Goal: Information Seeking & Learning: Learn about a topic

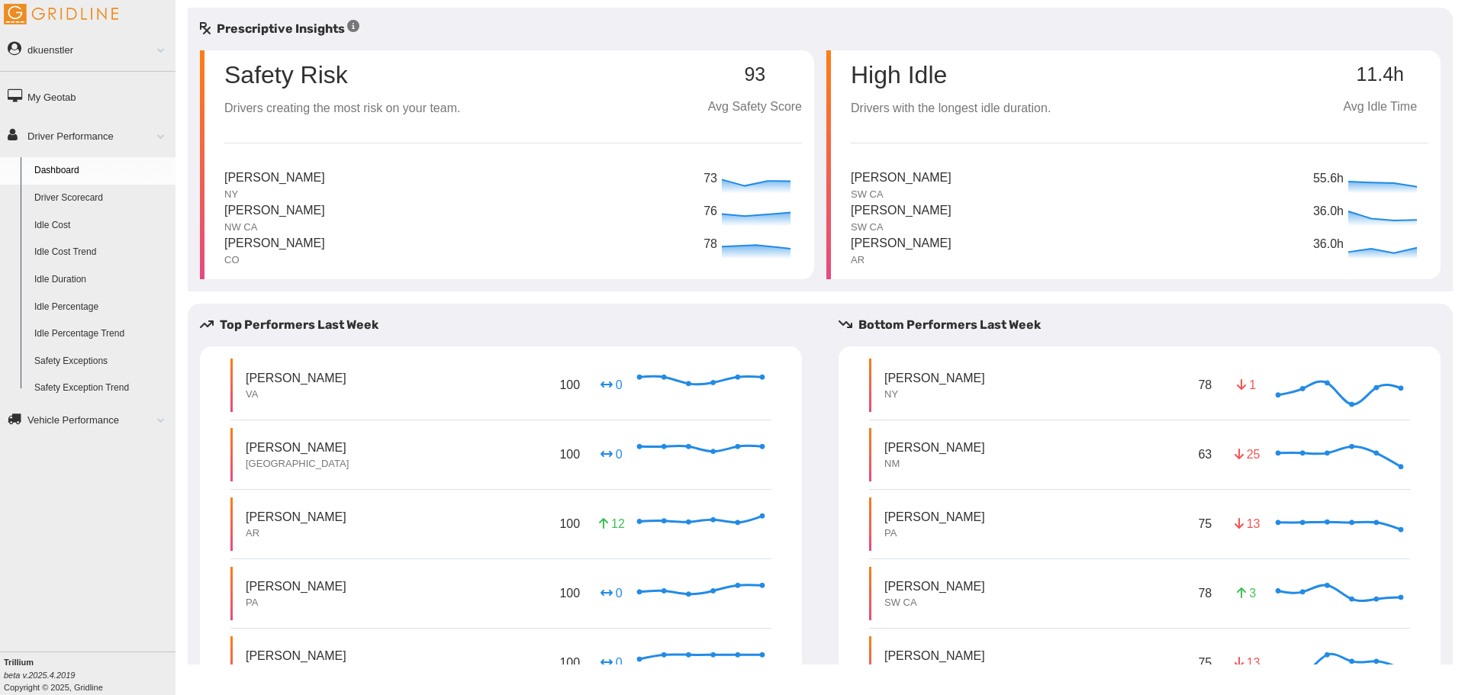
click at [86, 360] on link "Safety Exceptions" at bounding box center [101, 361] width 148 height 27
click at [85, 358] on link "Safety Exceptions" at bounding box center [101, 361] width 148 height 27
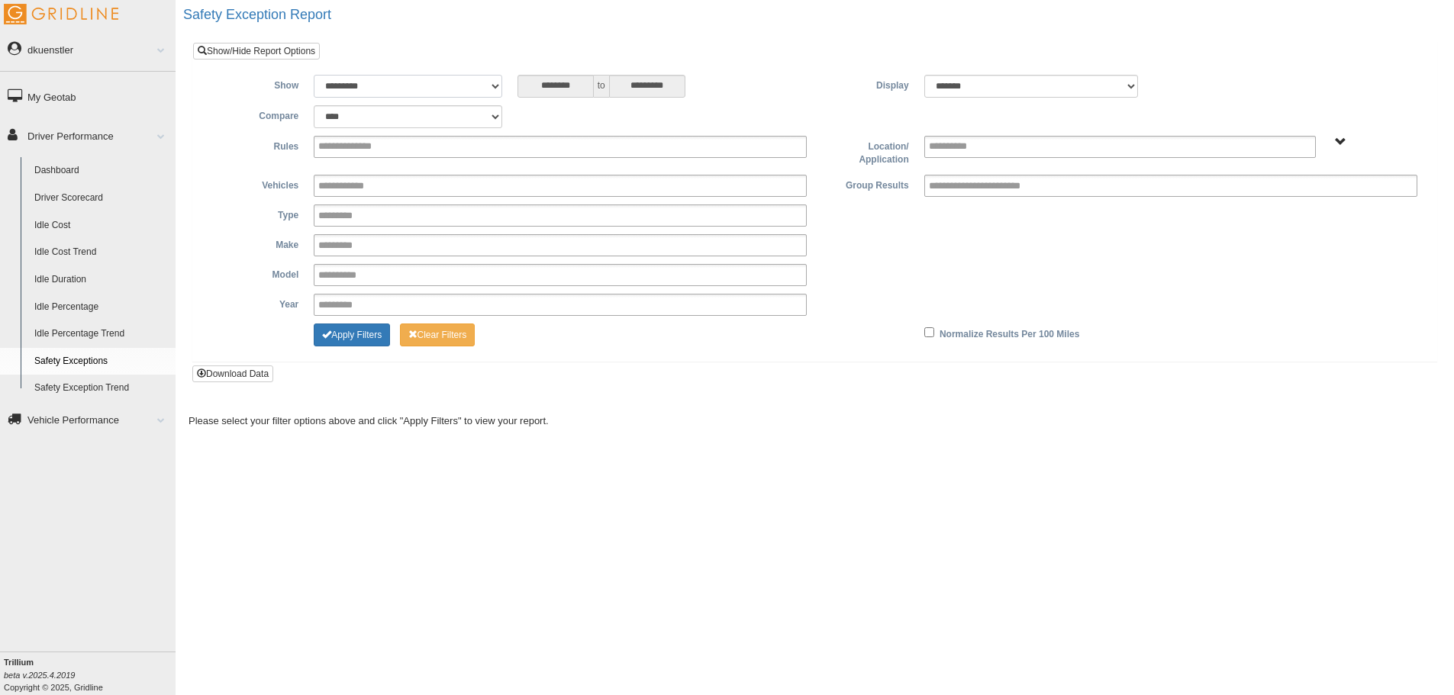
click at [401, 86] on select "**********" at bounding box center [408, 86] width 188 height 23
select select "*********"
click at [314, 75] on select "**********" at bounding box center [408, 86] width 188 height 23
type input "********"
type input "**********"
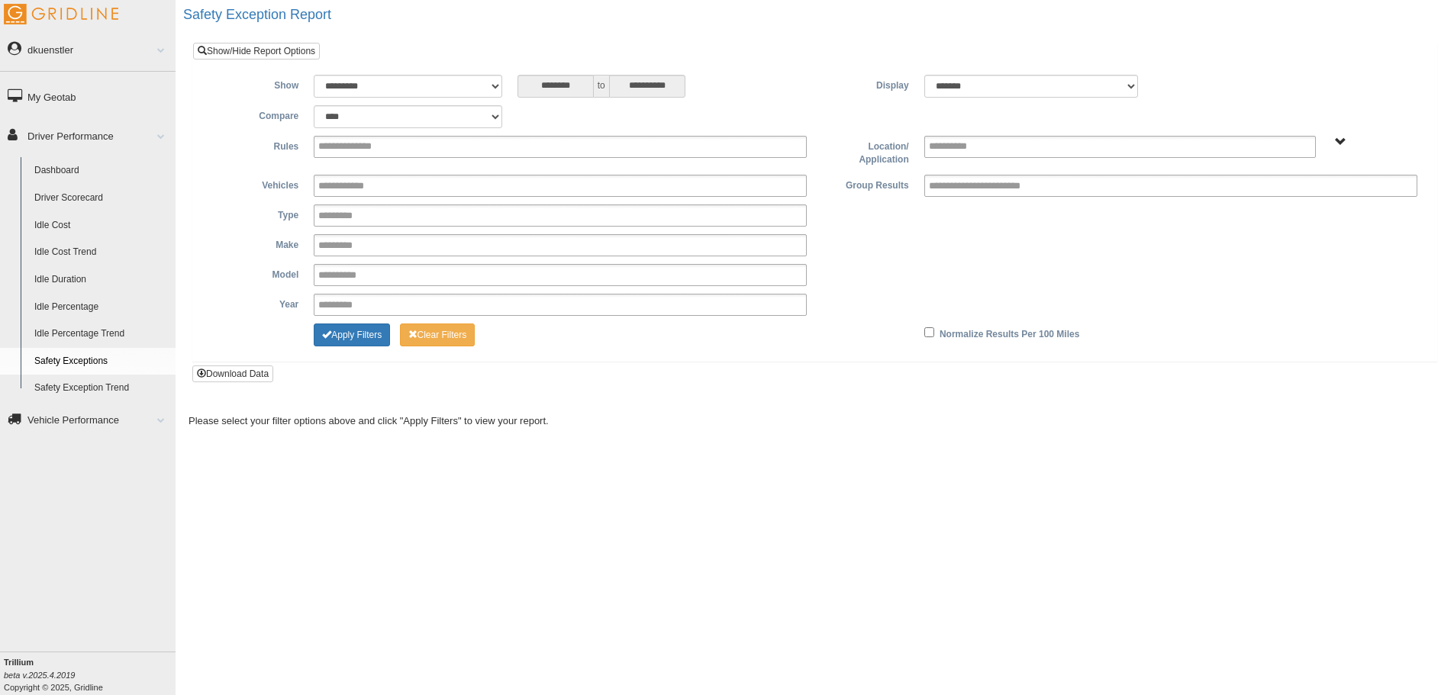
click at [1335, 141] on span "All Vehicles" at bounding box center [1340, 142] width 11 height 11
click at [1287, 194] on button "All Vehicles" at bounding box center [1294, 196] width 65 height 17
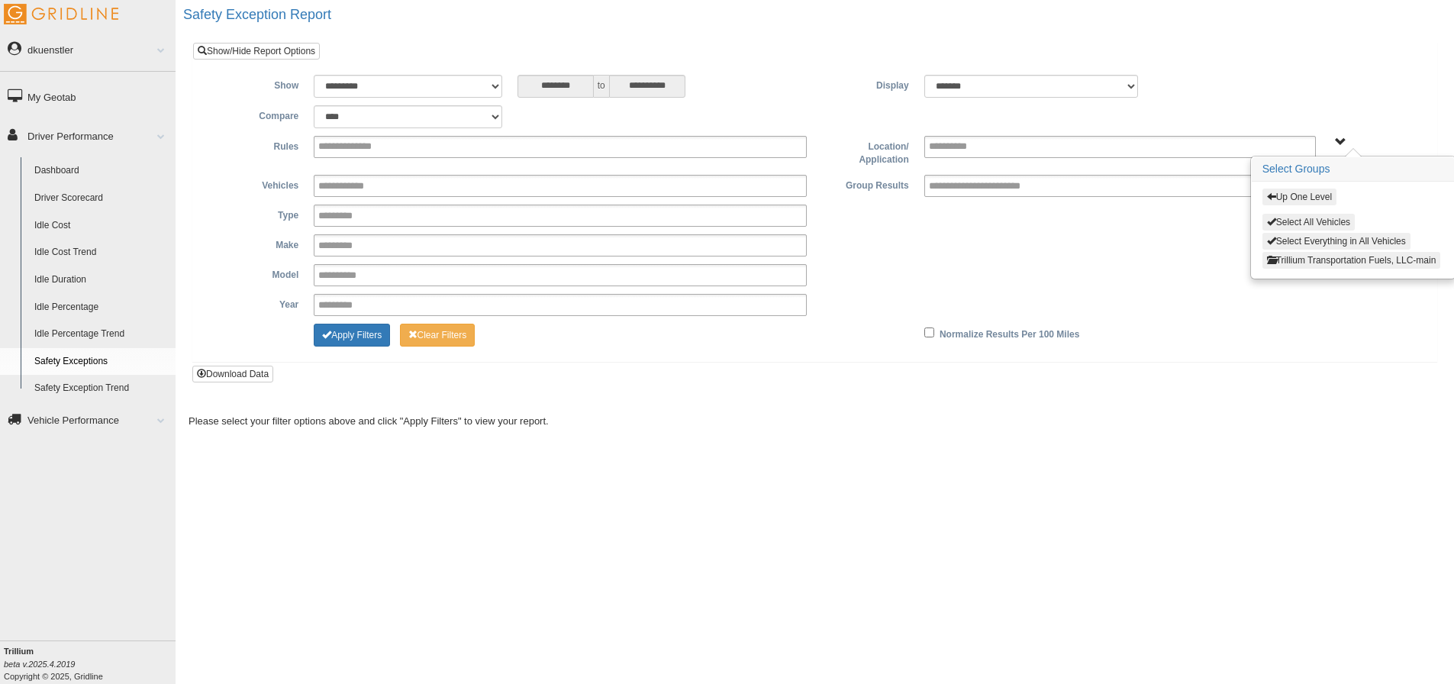
click at [1278, 224] on button "Select All Vehicles" at bounding box center [1308, 222] width 92 height 17
click at [965, 184] on input "text" at bounding box center [996, 185] width 134 height 19
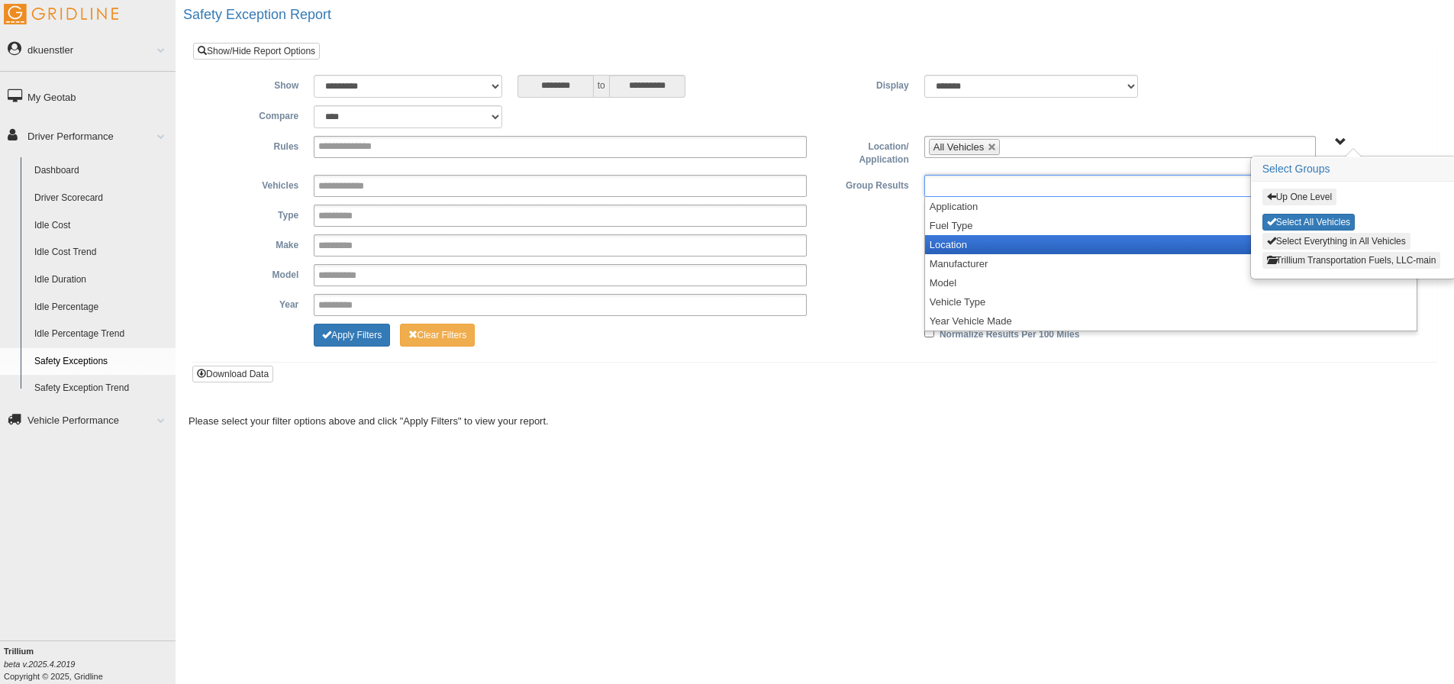
click at [943, 237] on li "Location" at bounding box center [1170, 244] width 491 height 19
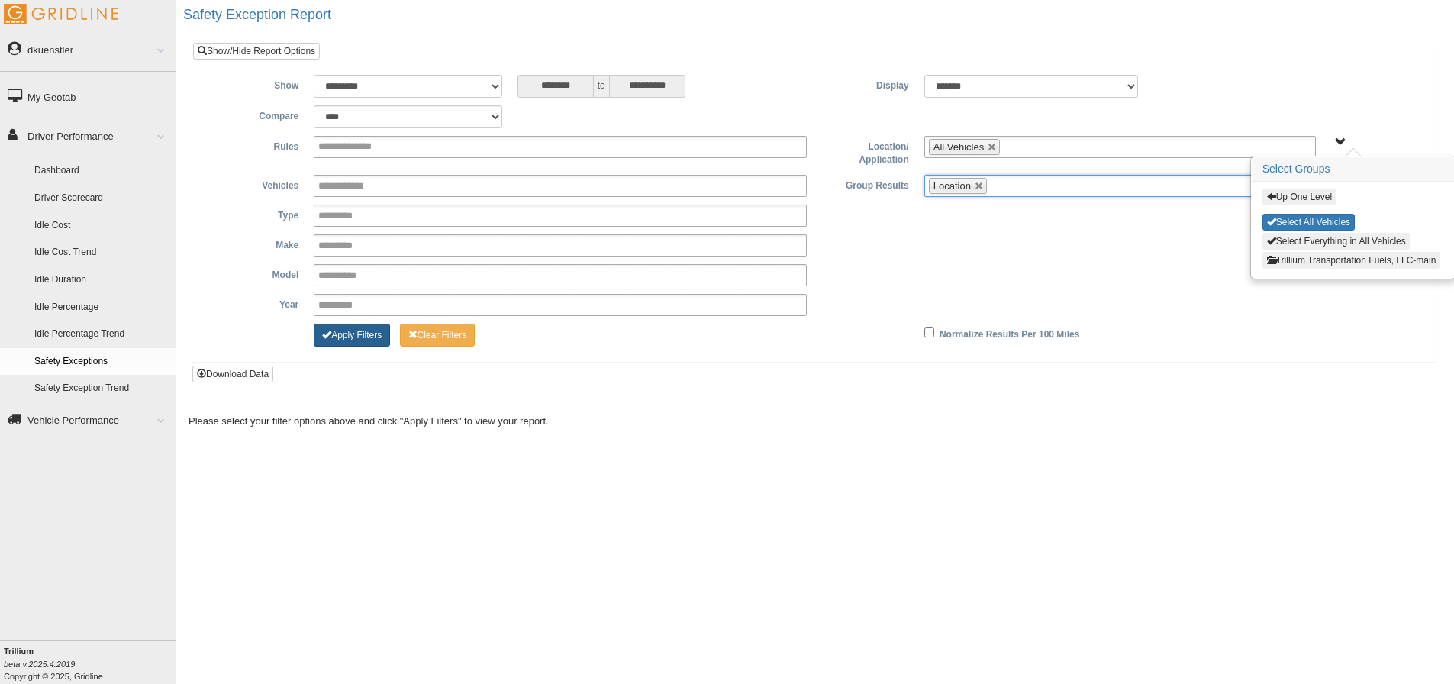
click at [340, 337] on button "Apply Filters" at bounding box center [352, 335] width 76 height 23
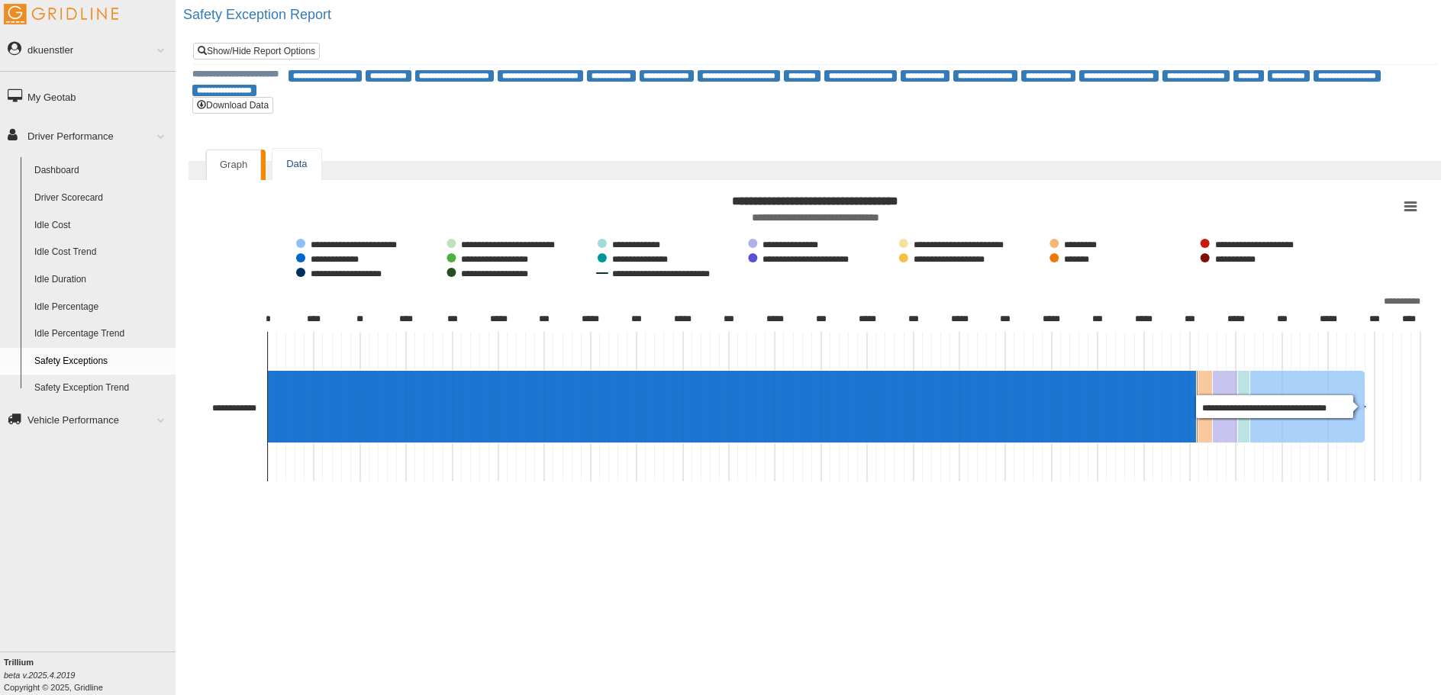
click at [292, 157] on link "Data" at bounding box center [296, 164] width 48 height 31
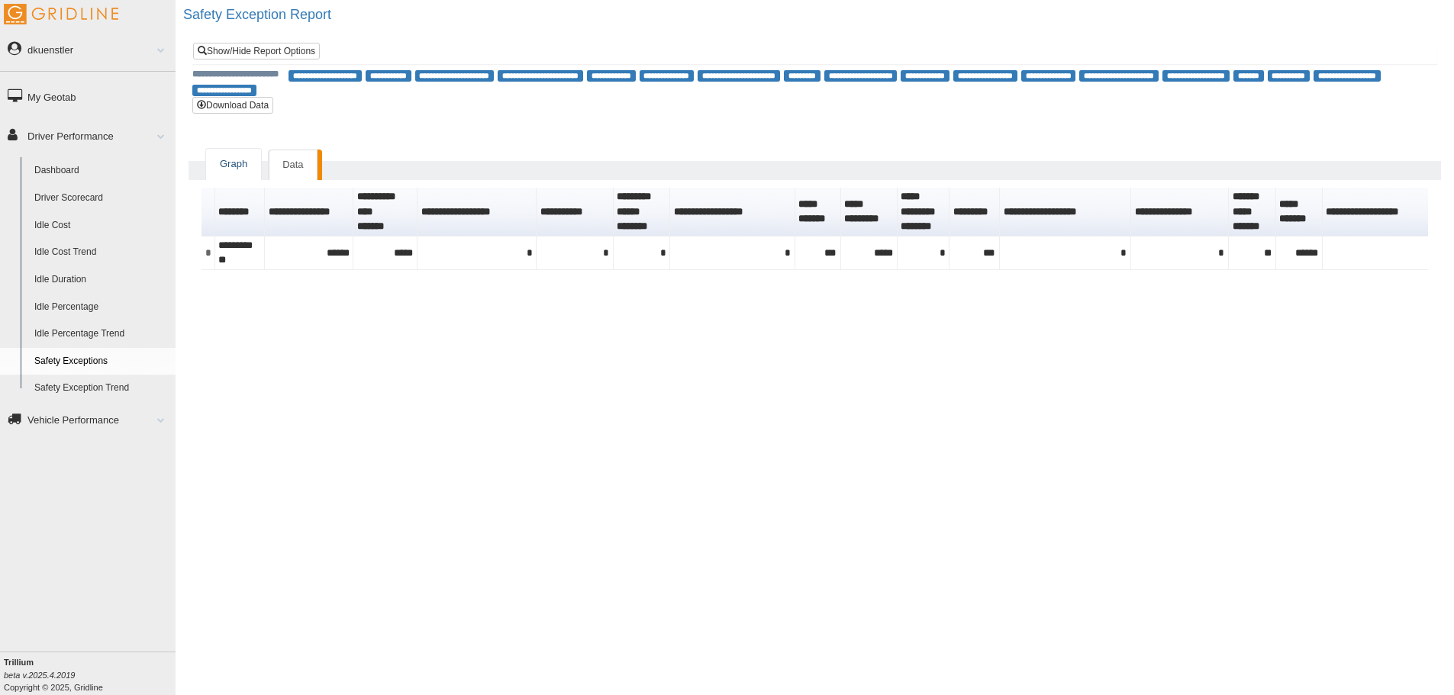
click at [243, 160] on link "Graph" at bounding box center [233, 164] width 55 height 31
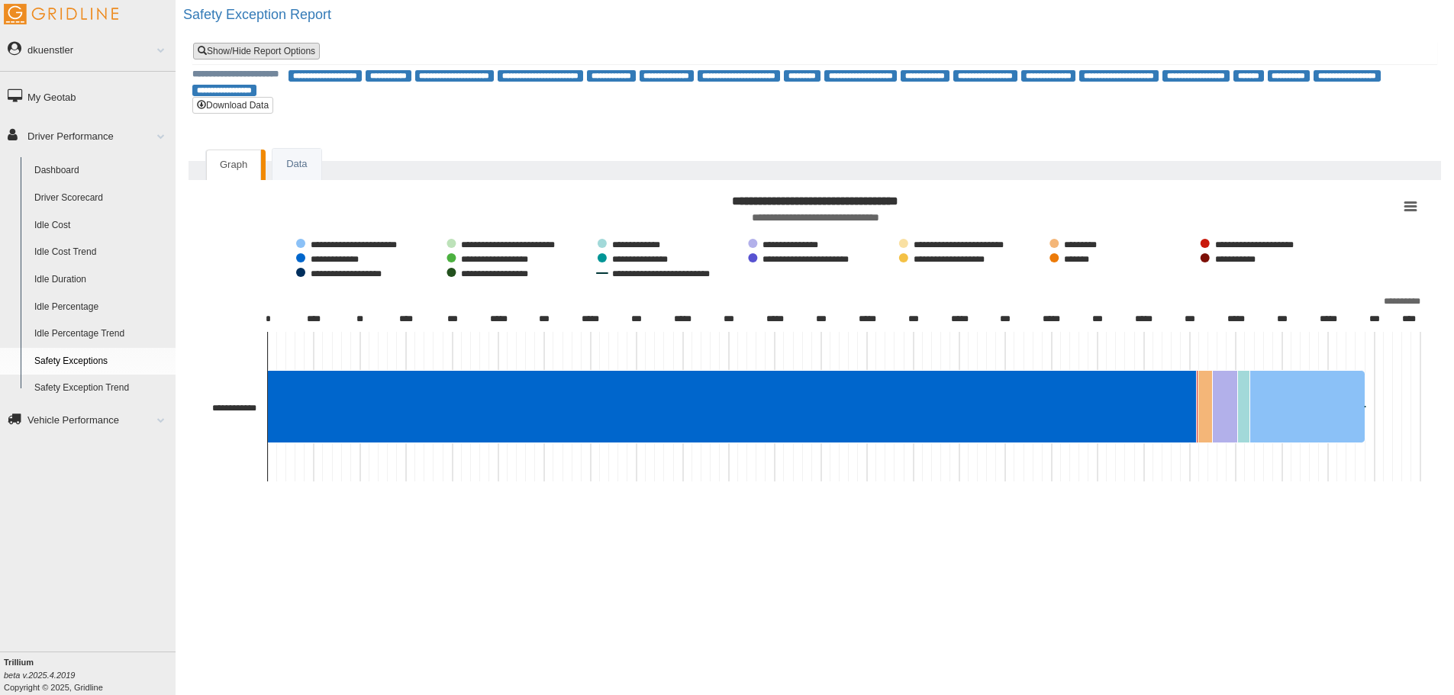
click at [261, 48] on link "Show/Hide Report Options" at bounding box center [256, 51] width 127 height 17
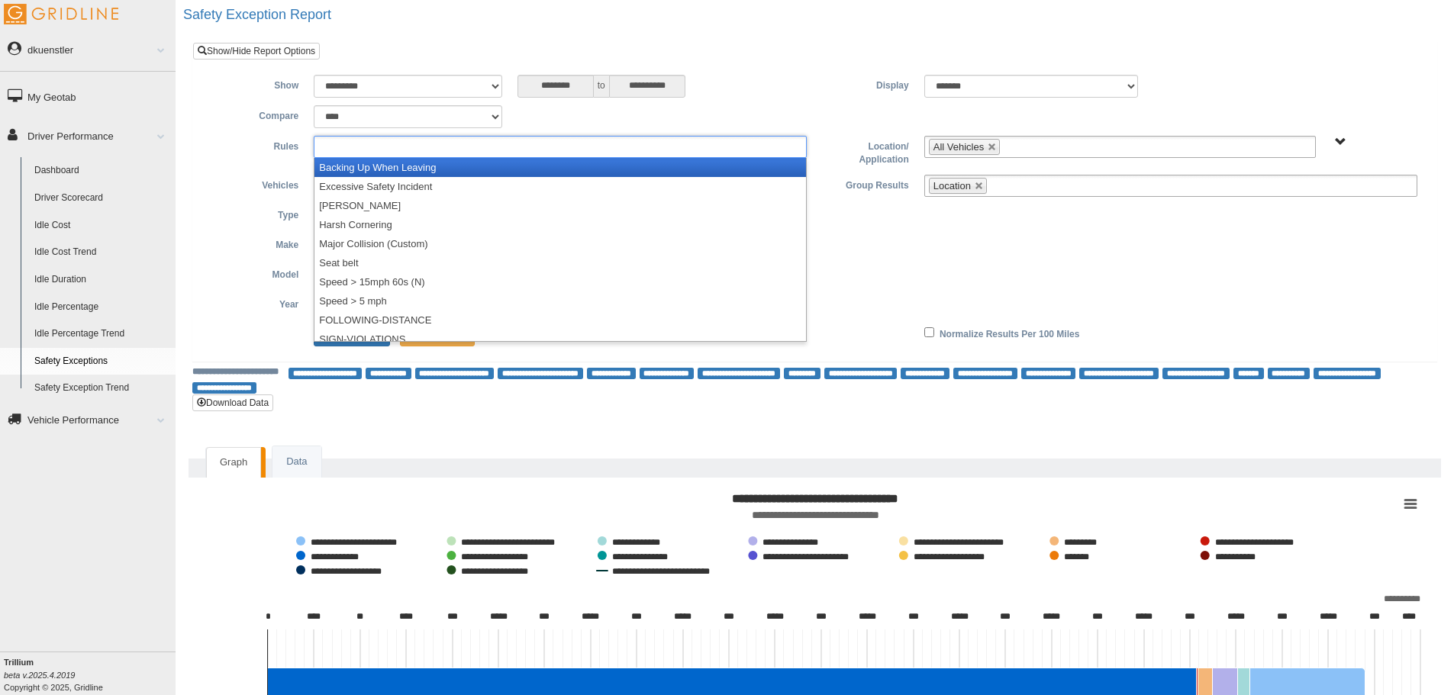
click at [427, 143] on ul at bounding box center [560, 147] width 493 height 22
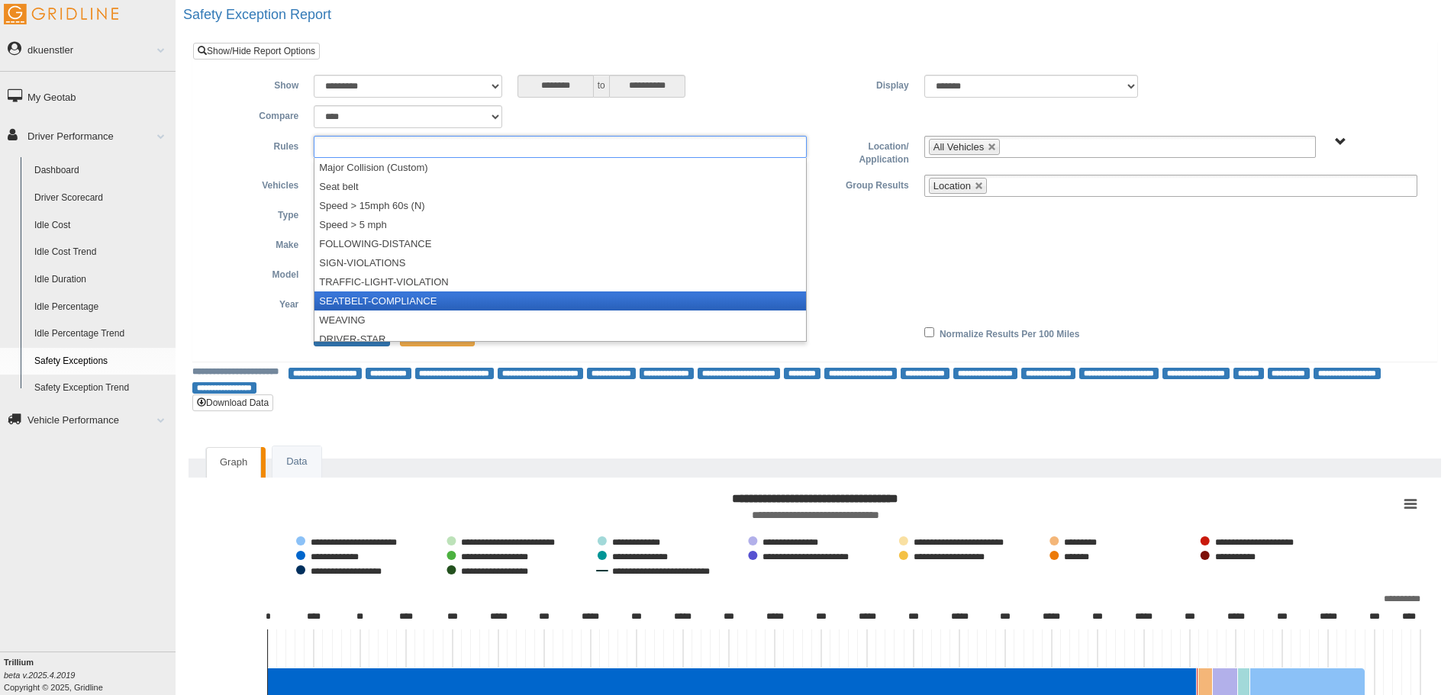
scroll to position [122, 0]
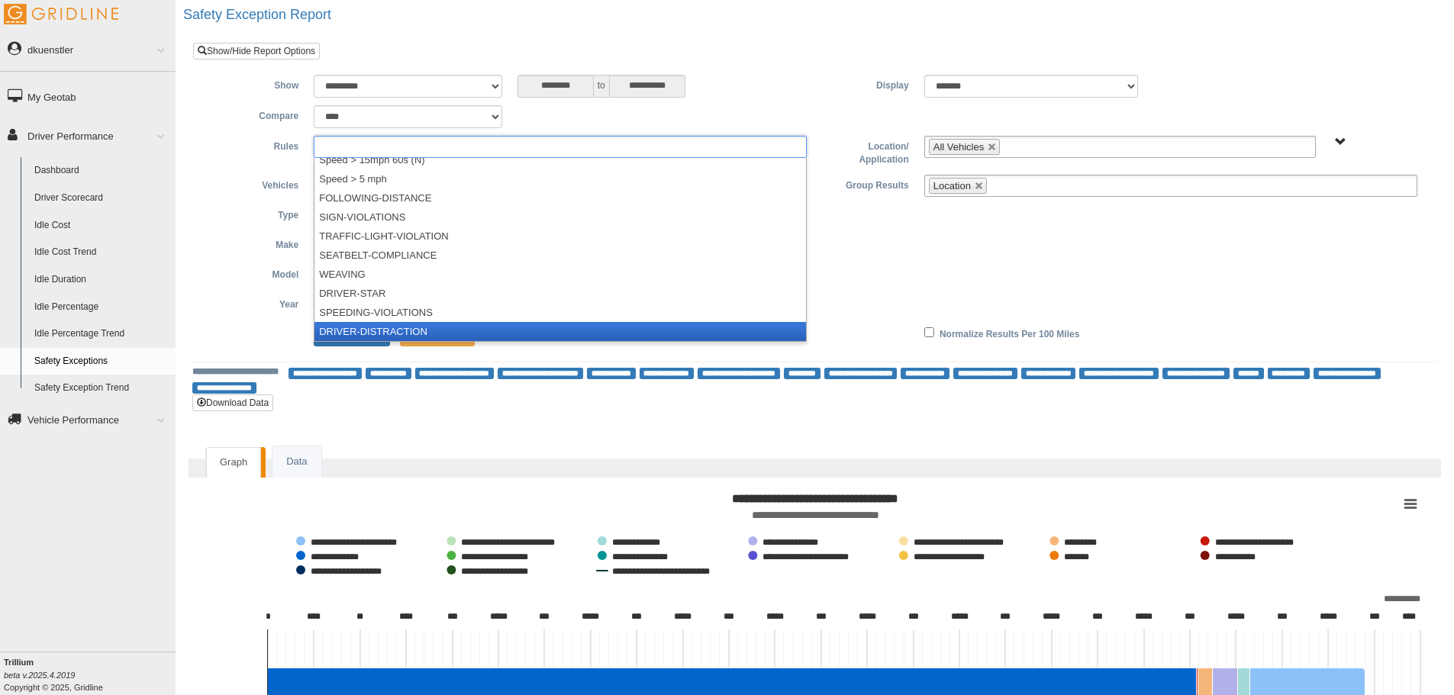
click at [409, 326] on li "DRIVER-DISTRACTION" at bounding box center [559, 331] width 491 height 19
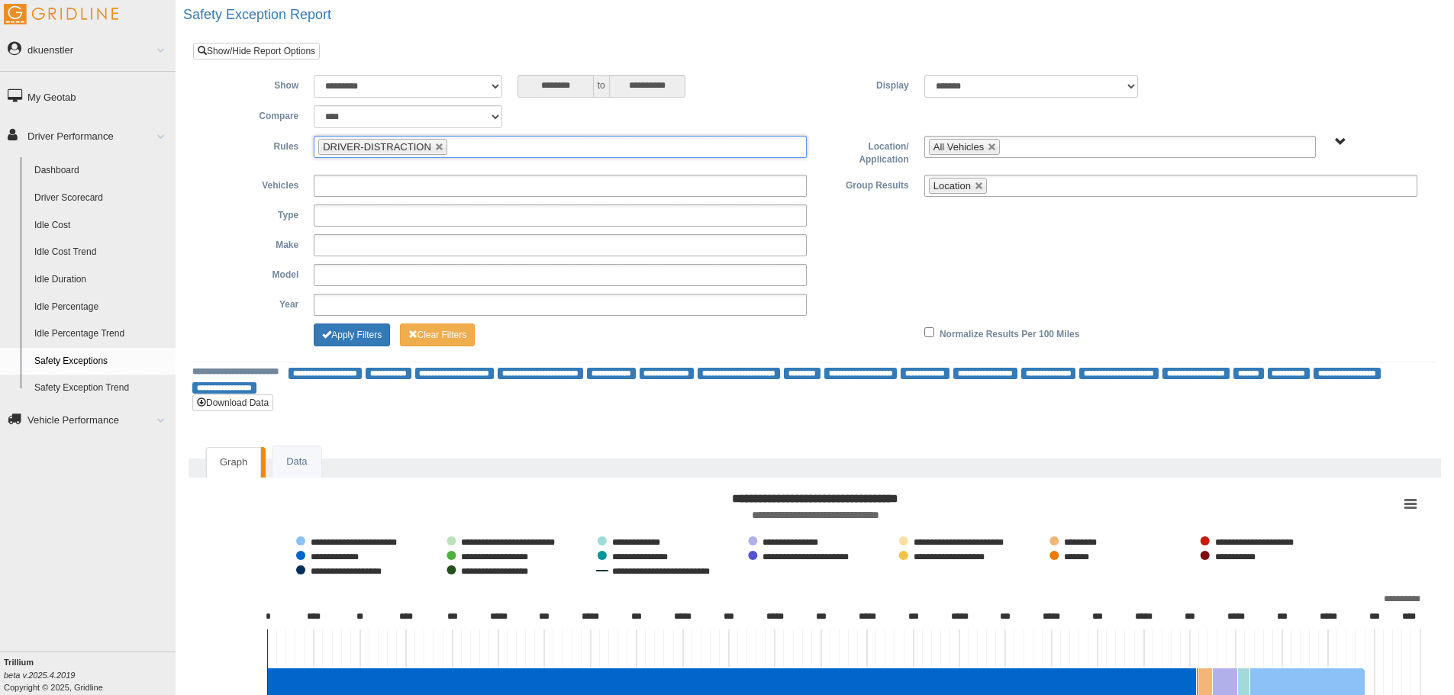
click at [463, 138] on ul "DRIVER-DISTRACTION" at bounding box center [560, 147] width 493 height 22
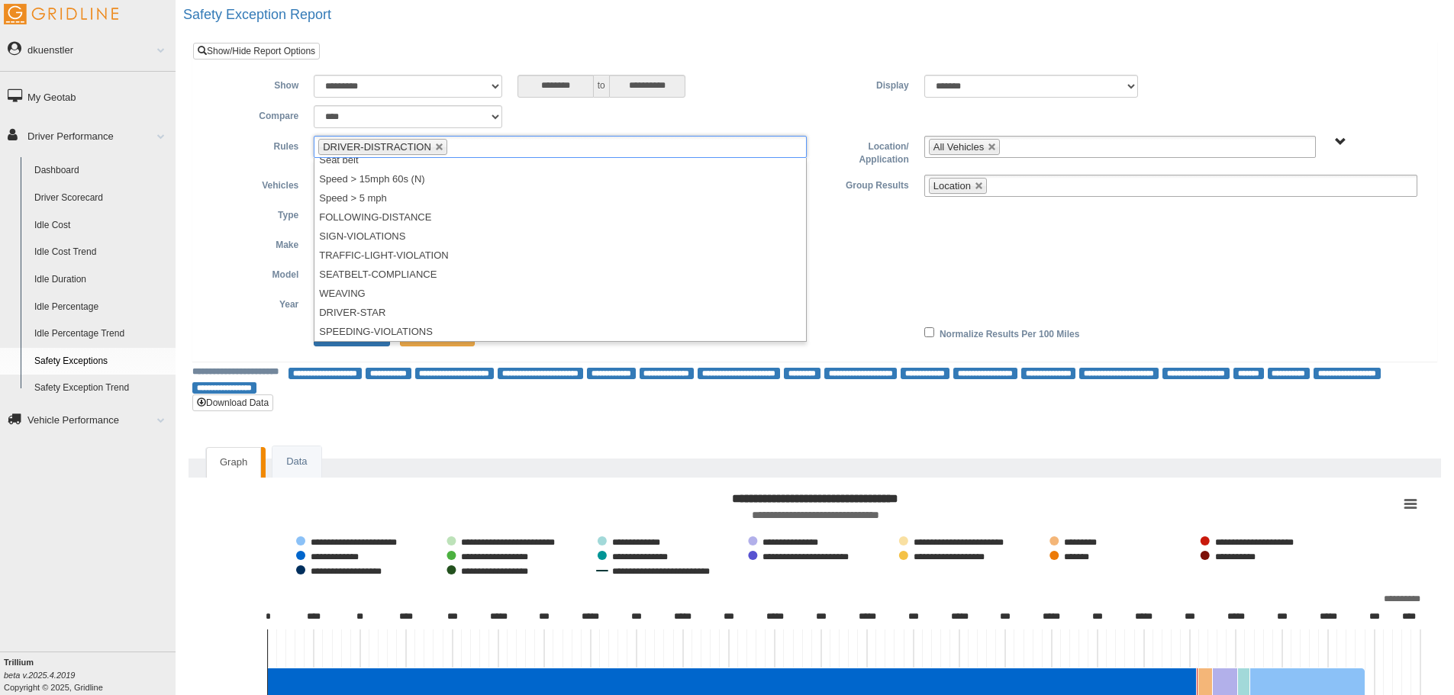
scroll to position [0, 0]
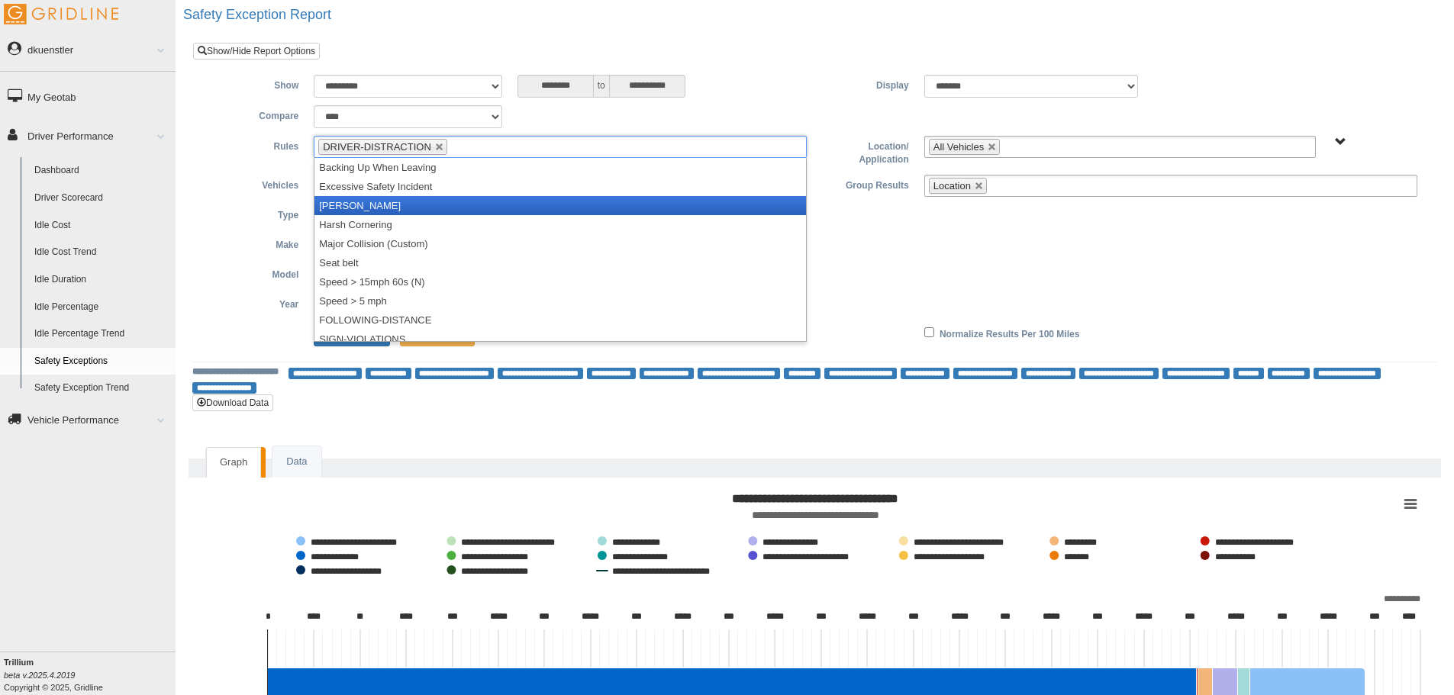
click at [450, 205] on li "[PERSON_NAME]" at bounding box center [559, 205] width 491 height 19
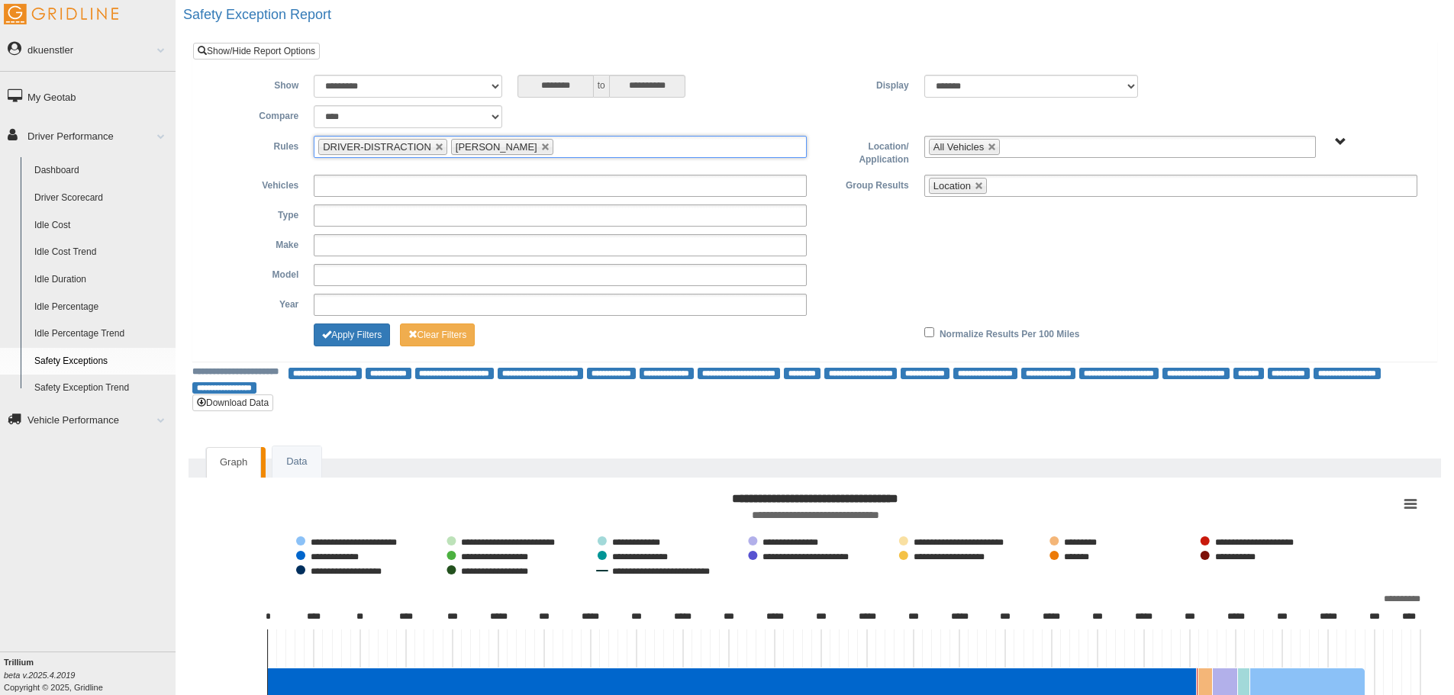
click at [557, 145] on input "text" at bounding box center [566, 146] width 19 height 19
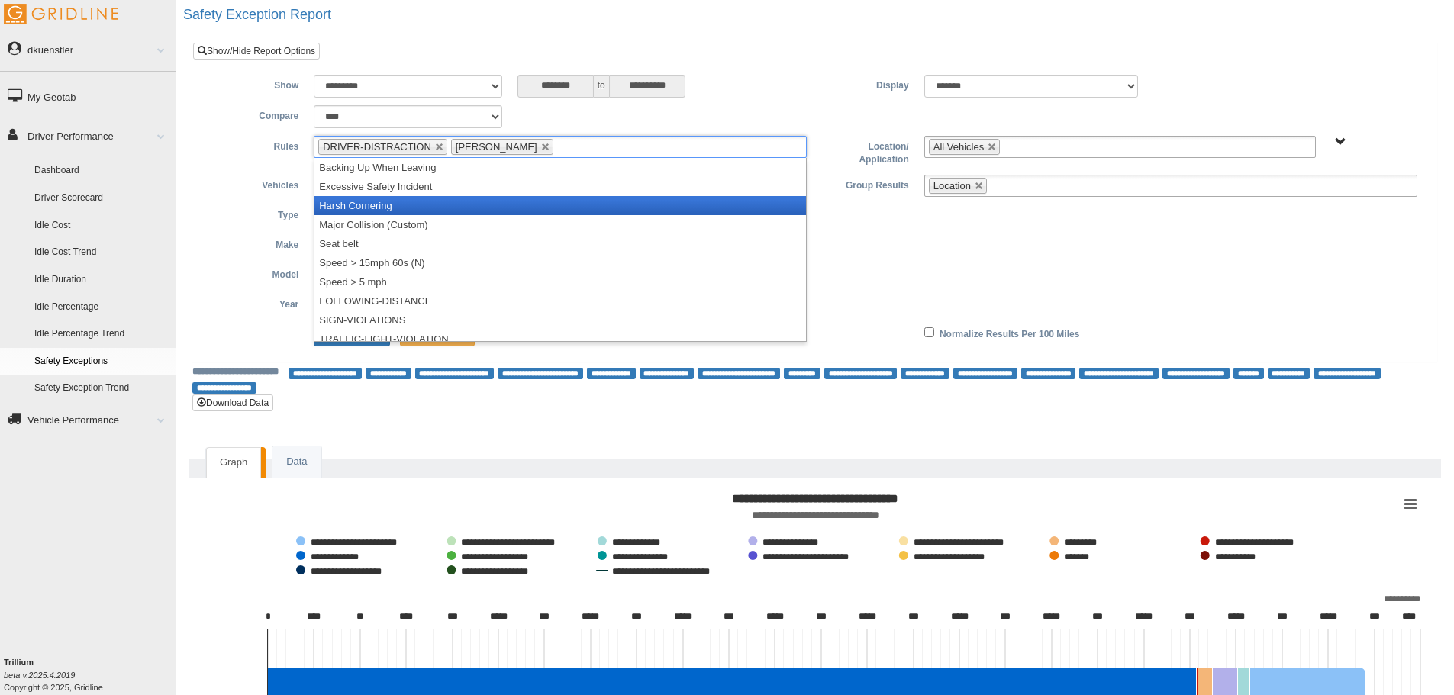
click at [507, 207] on li "Harsh Cornering" at bounding box center [559, 205] width 491 height 19
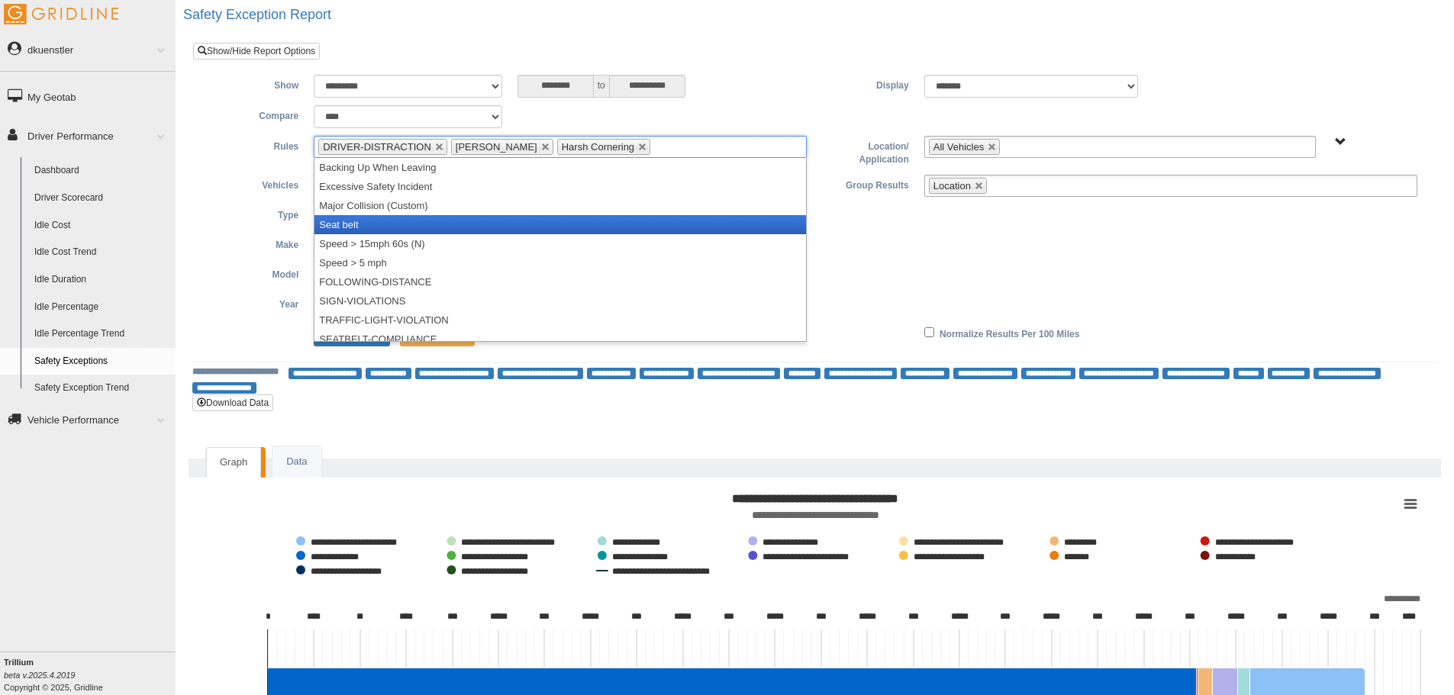
click at [424, 217] on li "Seat belt" at bounding box center [559, 224] width 491 height 19
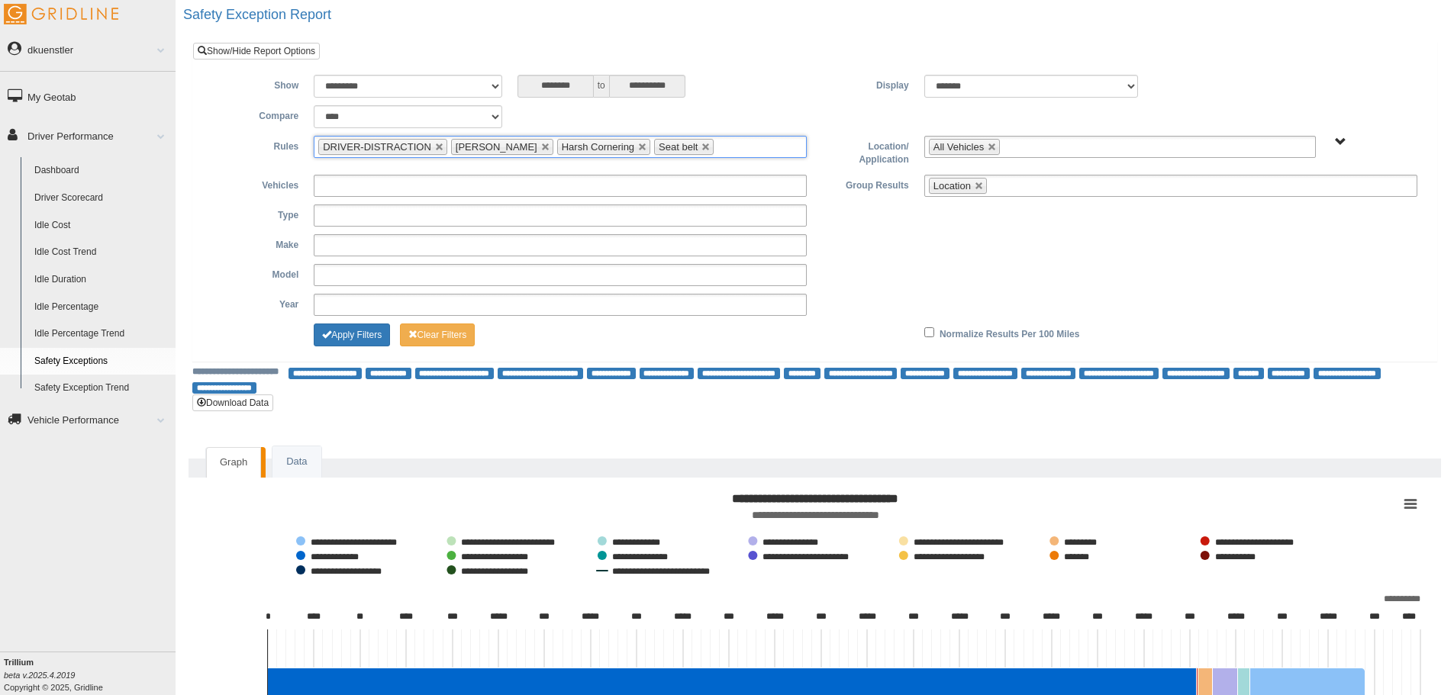
click at [717, 150] on input "text" at bounding box center [726, 146] width 19 height 19
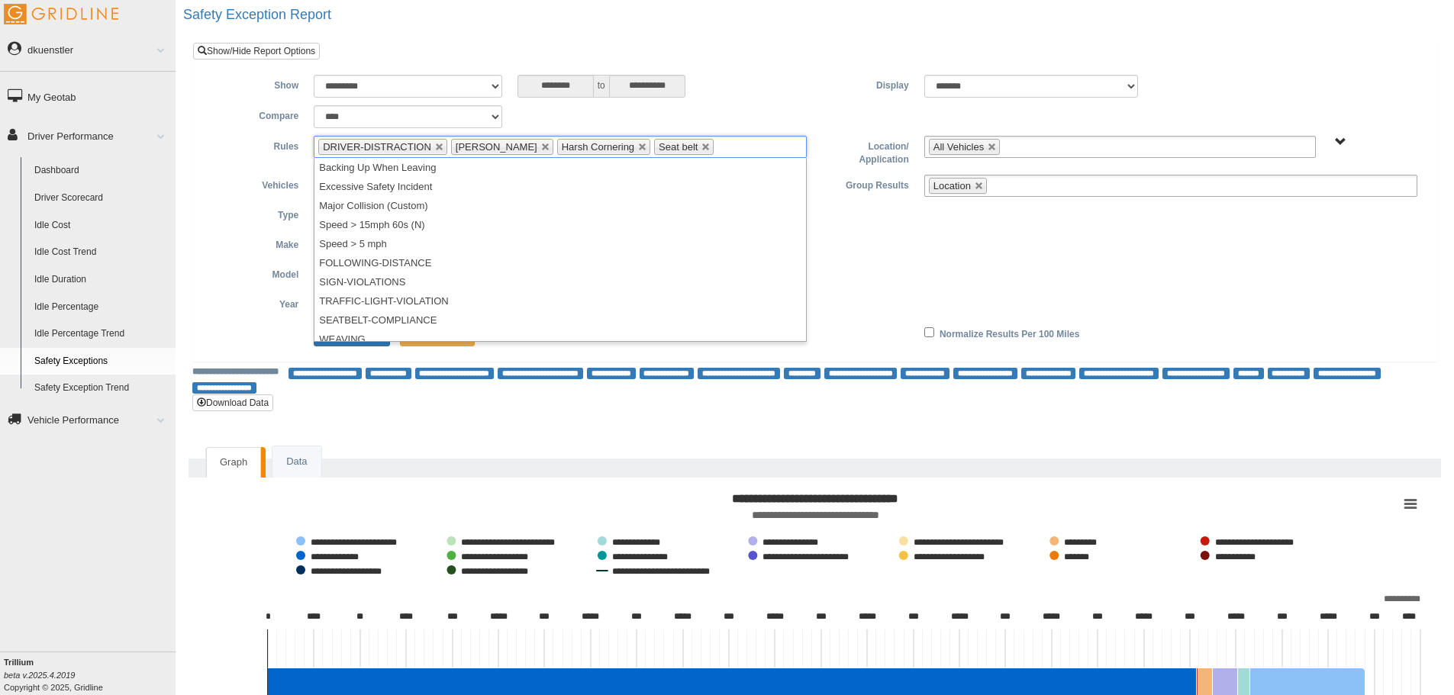
scroll to position [46, 0]
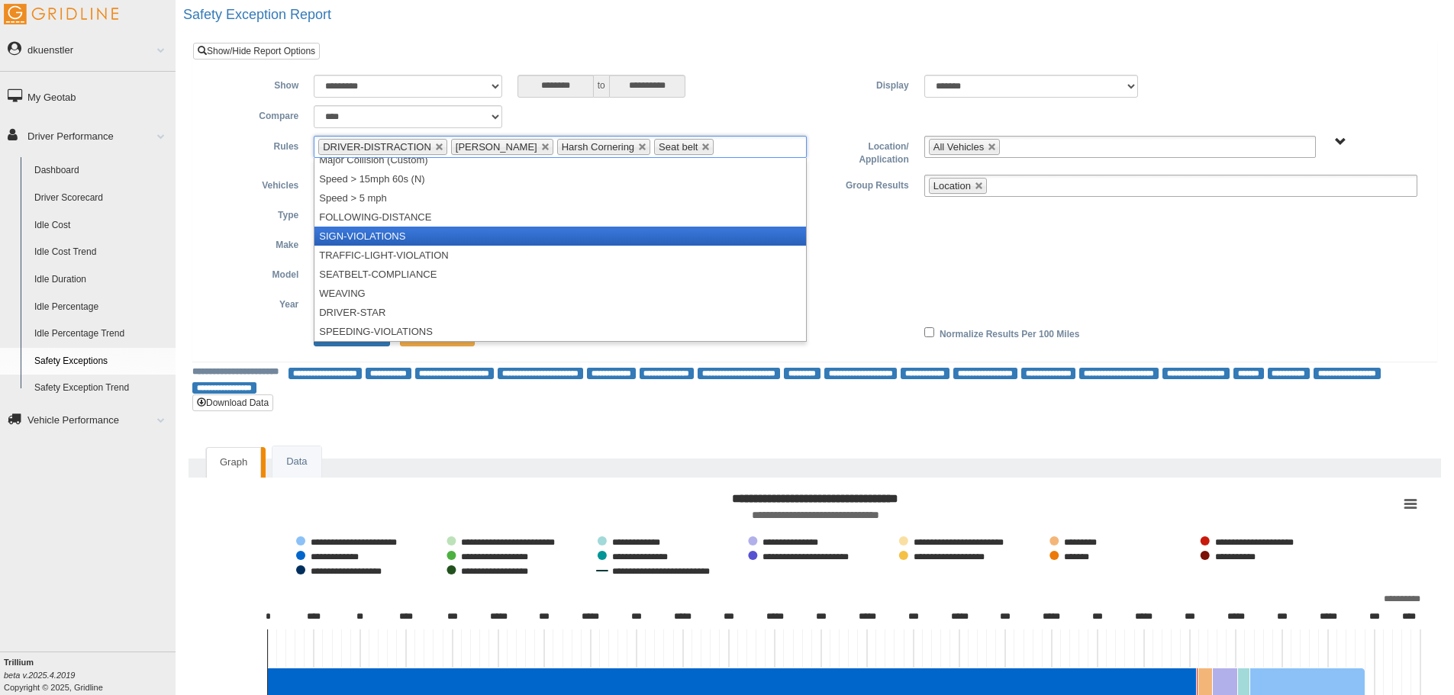
click at [433, 230] on li "SIGN-VIOLATIONS" at bounding box center [559, 236] width 491 height 19
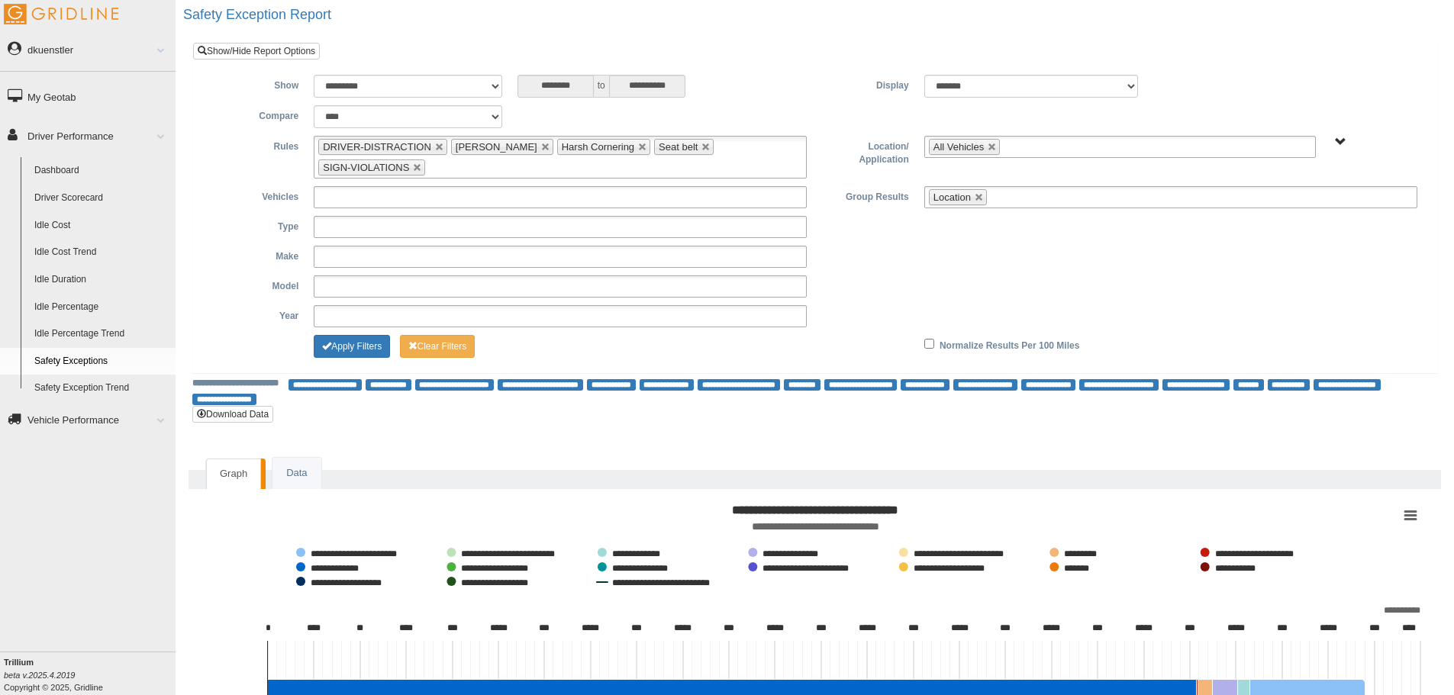
scroll to position [0, 0]
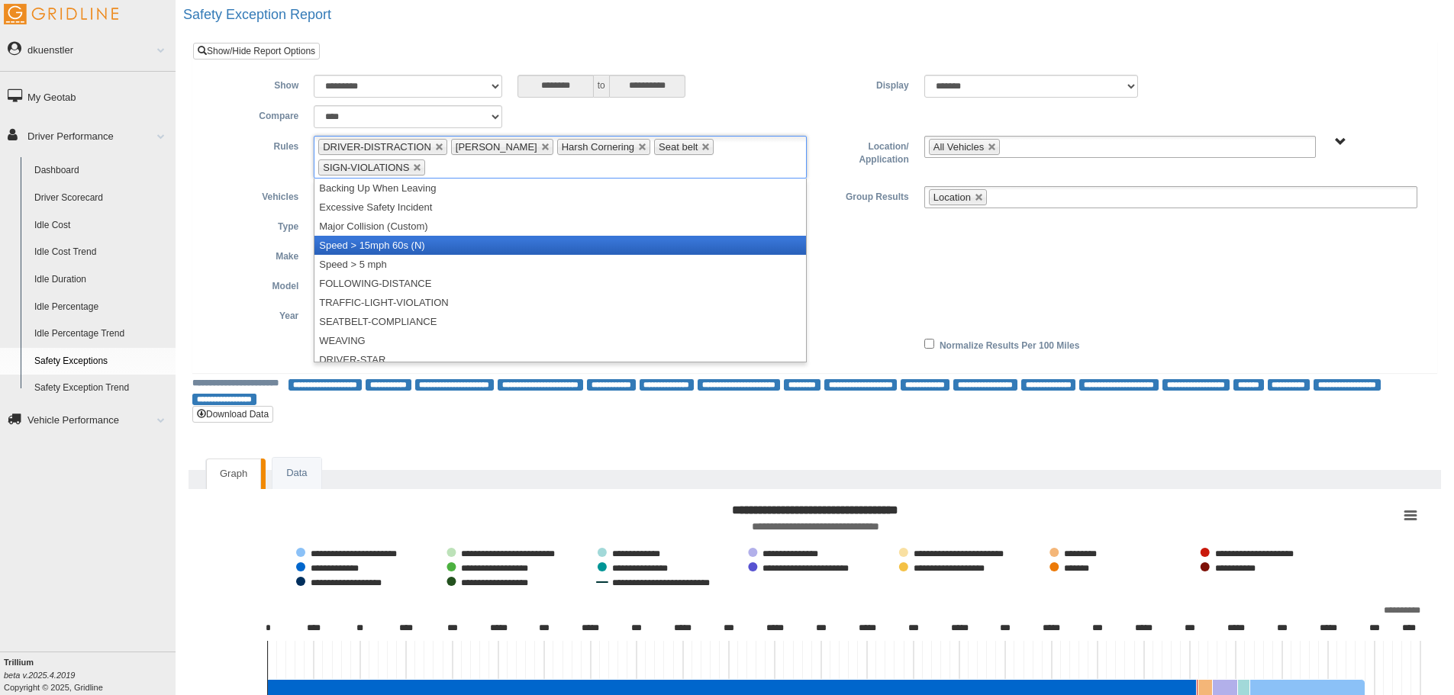
click at [439, 240] on li "Speed > 15mph 60s (N)" at bounding box center [559, 245] width 491 height 19
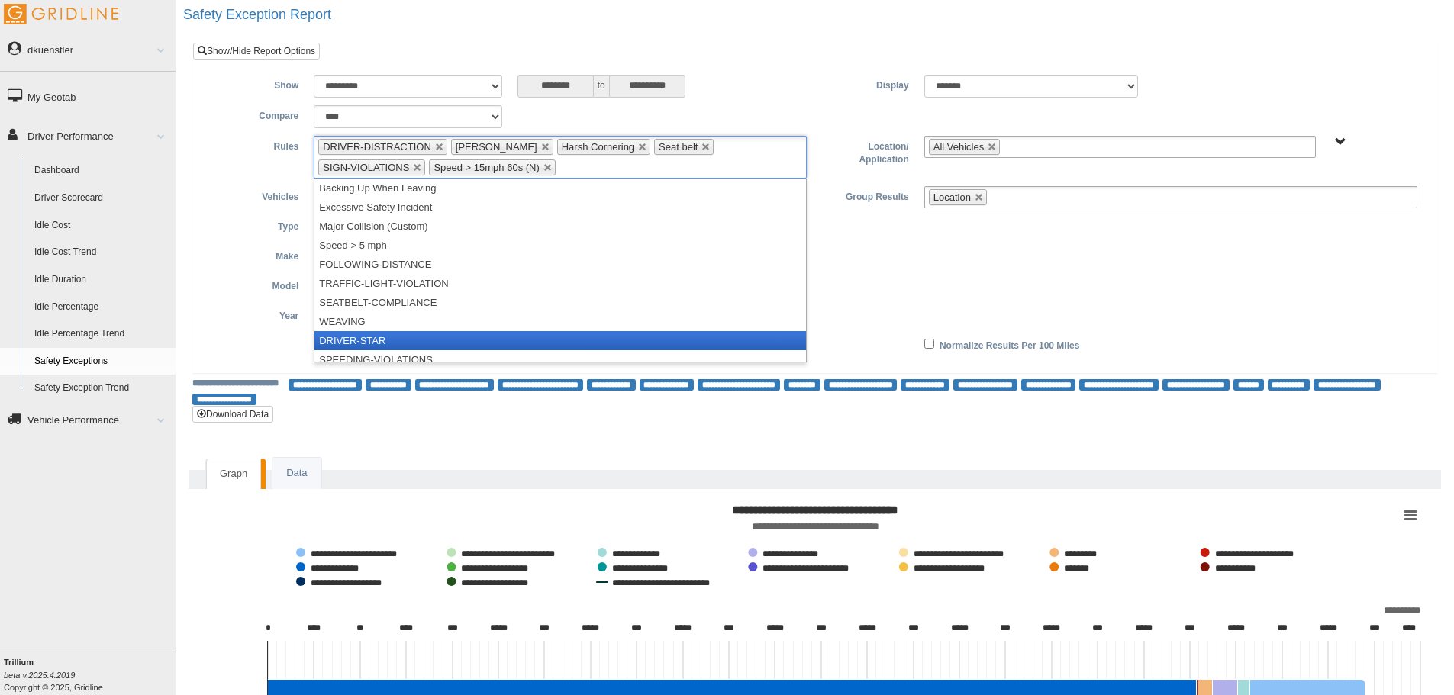
scroll to position [8, 0]
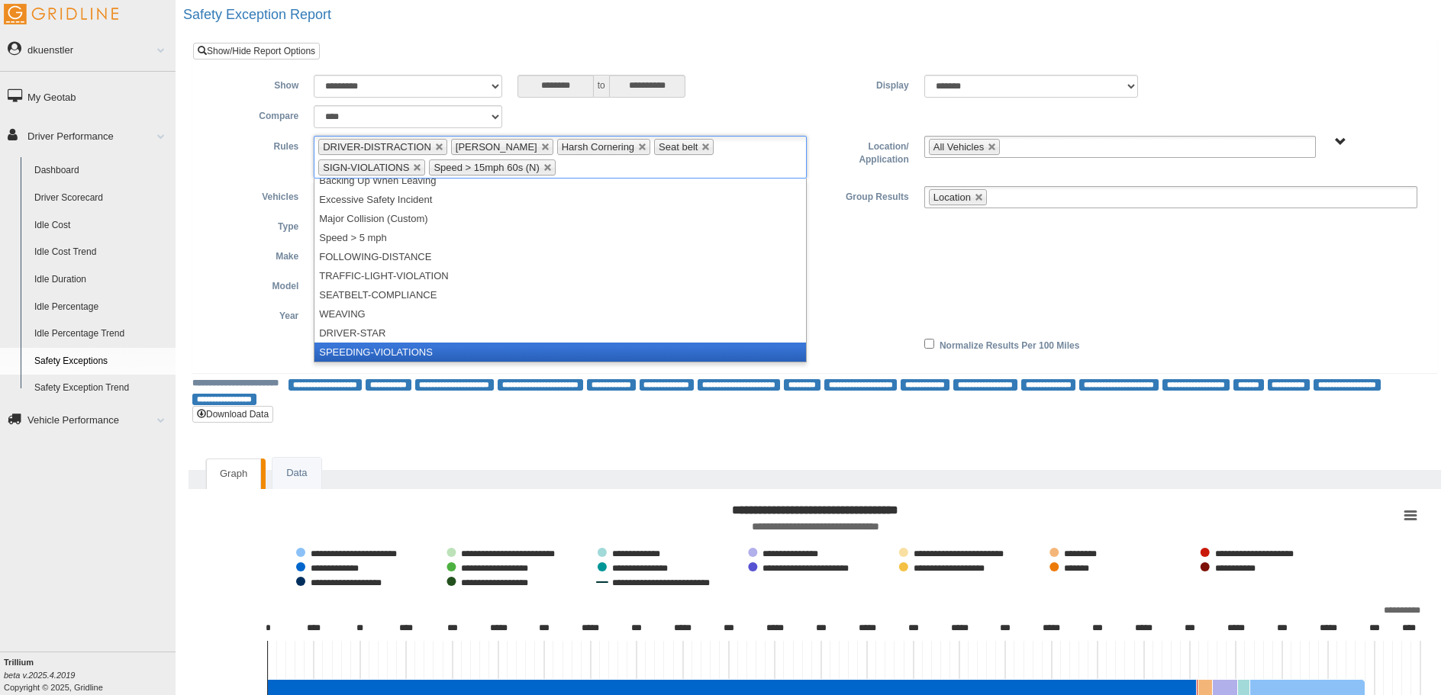
click at [408, 351] on li "SPEEDING-VIOLATIONS" at bounding box center [559, 352] width 491 height 19
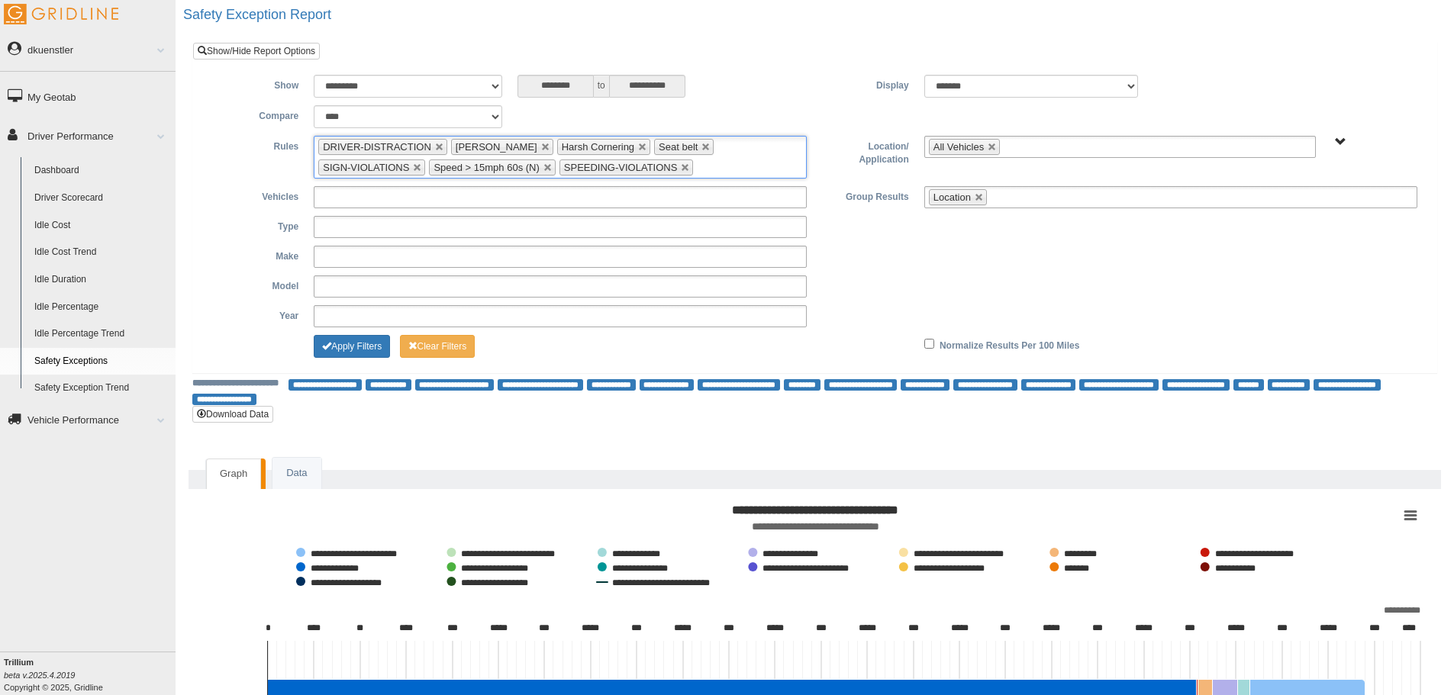
click at [598, 171] on ul "DRIVER-DISTRACTION Harsh Braking Harsh Cornering Seat belt SIGN-VIOLATIONS Spee…" at bounding box center [560, 157] width 493 height 43
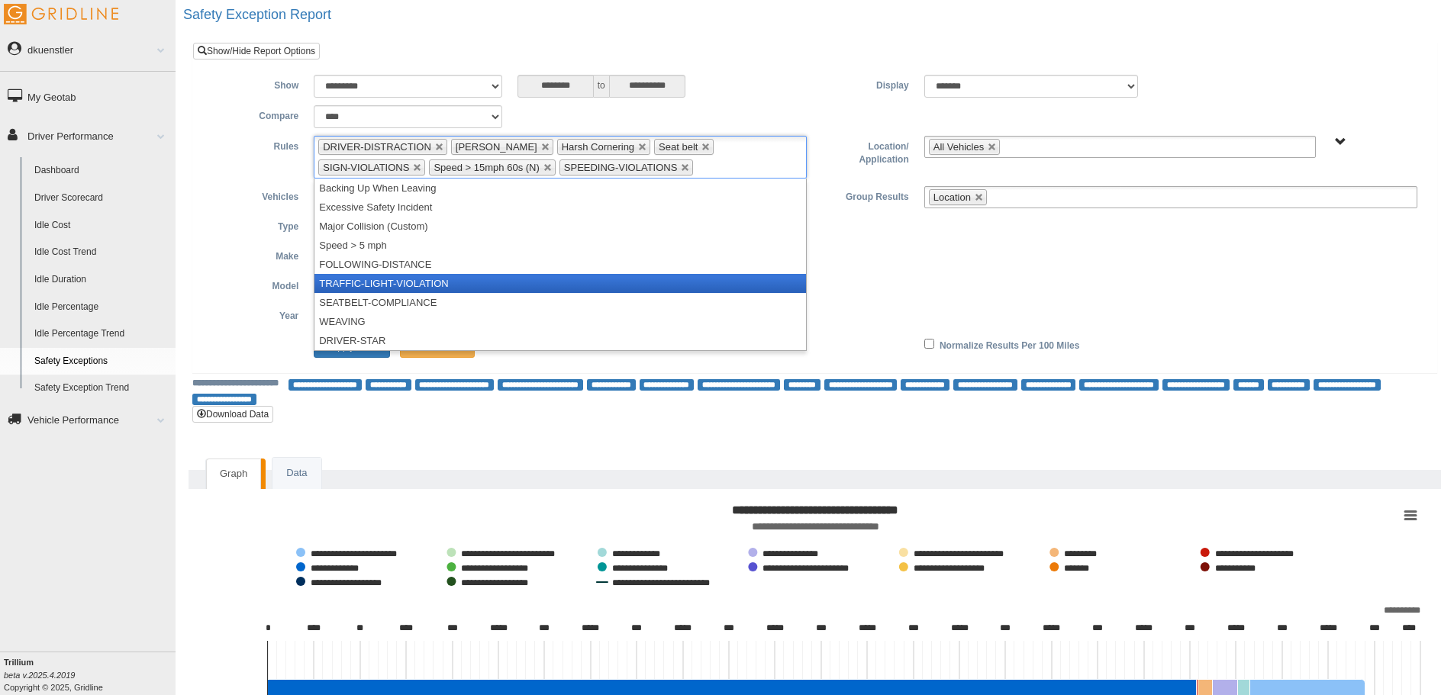
click at [395, 285] on li "TRAFFIC-LIGHT-VIOLATION" at bounding box center [559, 283] width 491 height 19
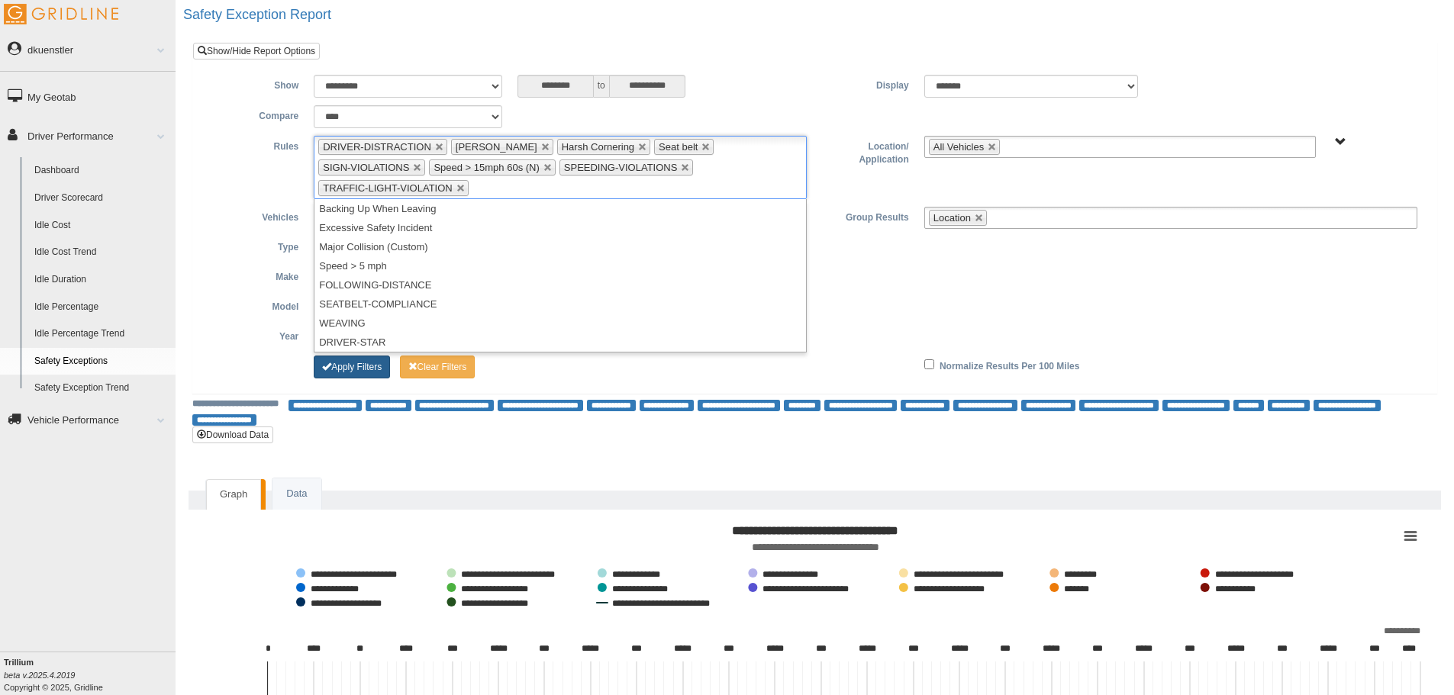
click at [373, 356] on button "Apply Filters" at bounding box center [352, 367] width 76 height 23
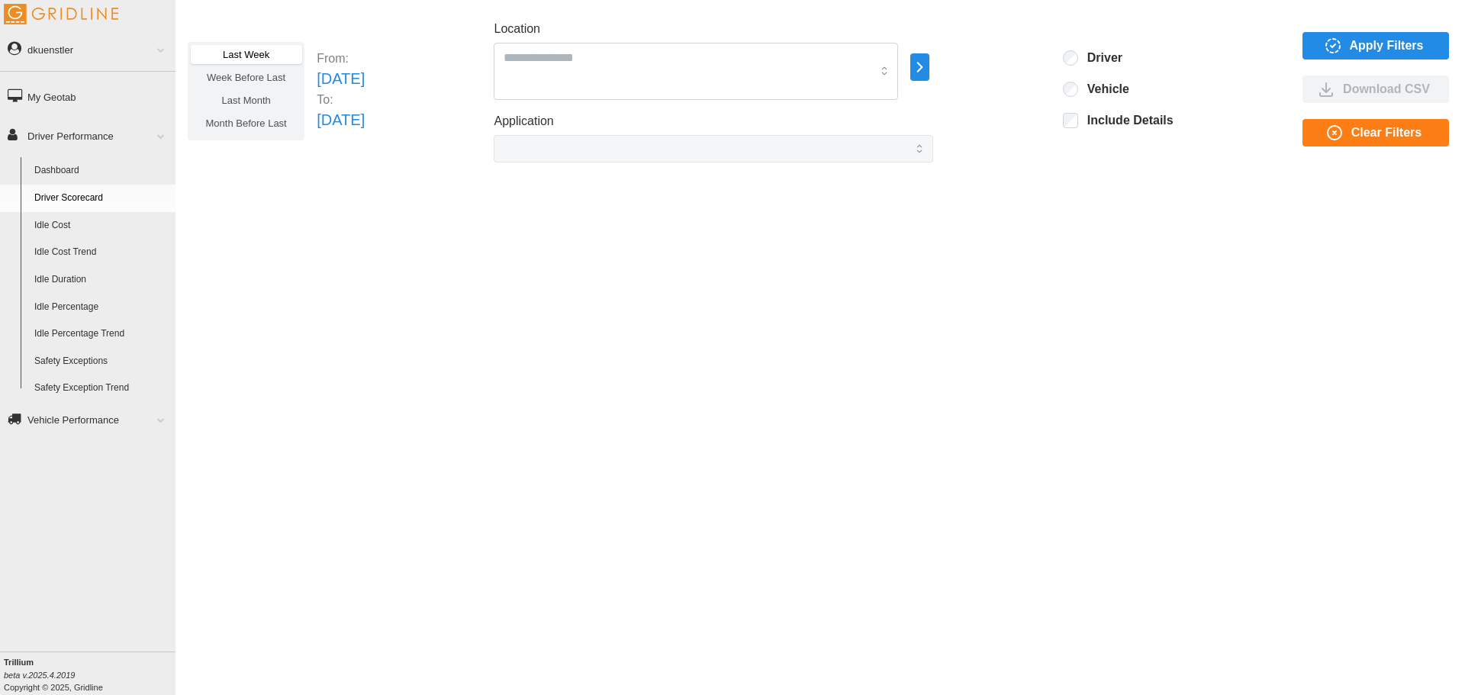
click at [1352, 53] on span "Apply Filters" at bounding box center [1387, 46] width 74 height 26
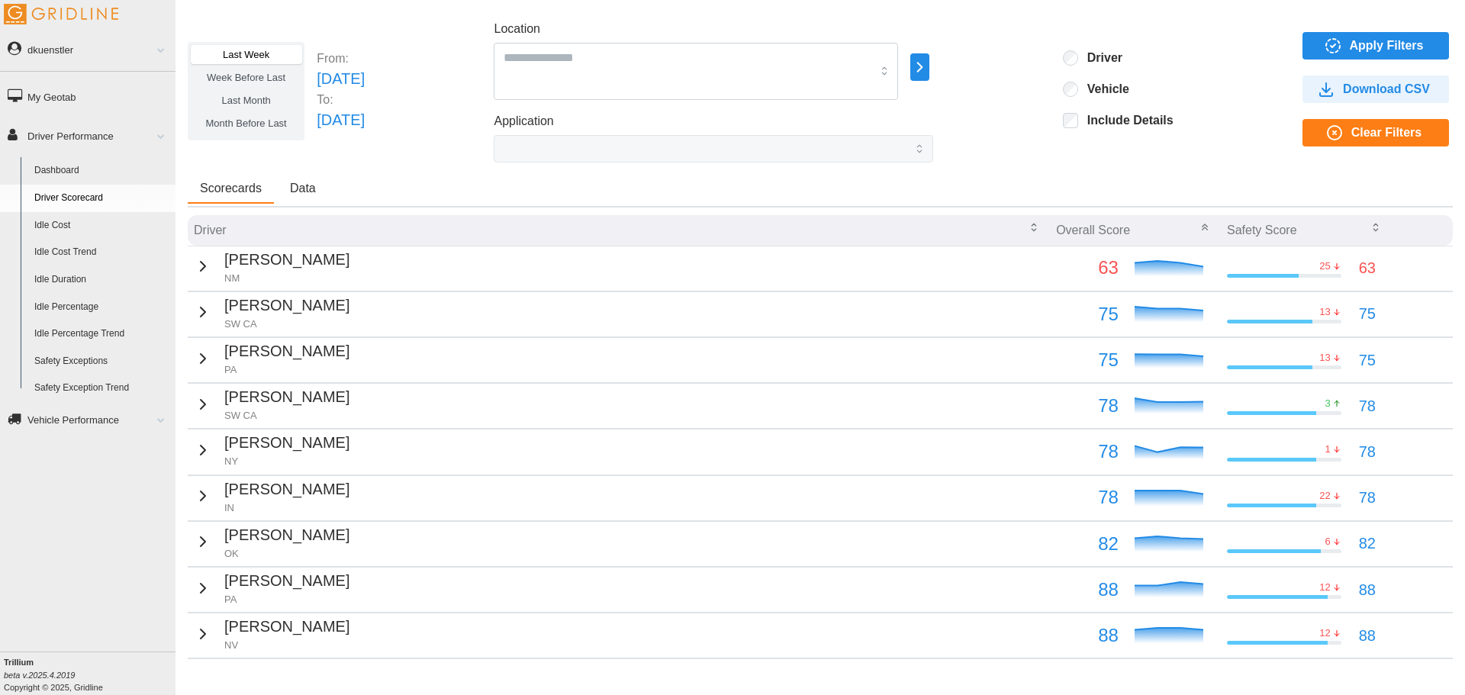
click at [292, 252] on p "William Chee" at bounding box center [286, 260] width 125 height 24
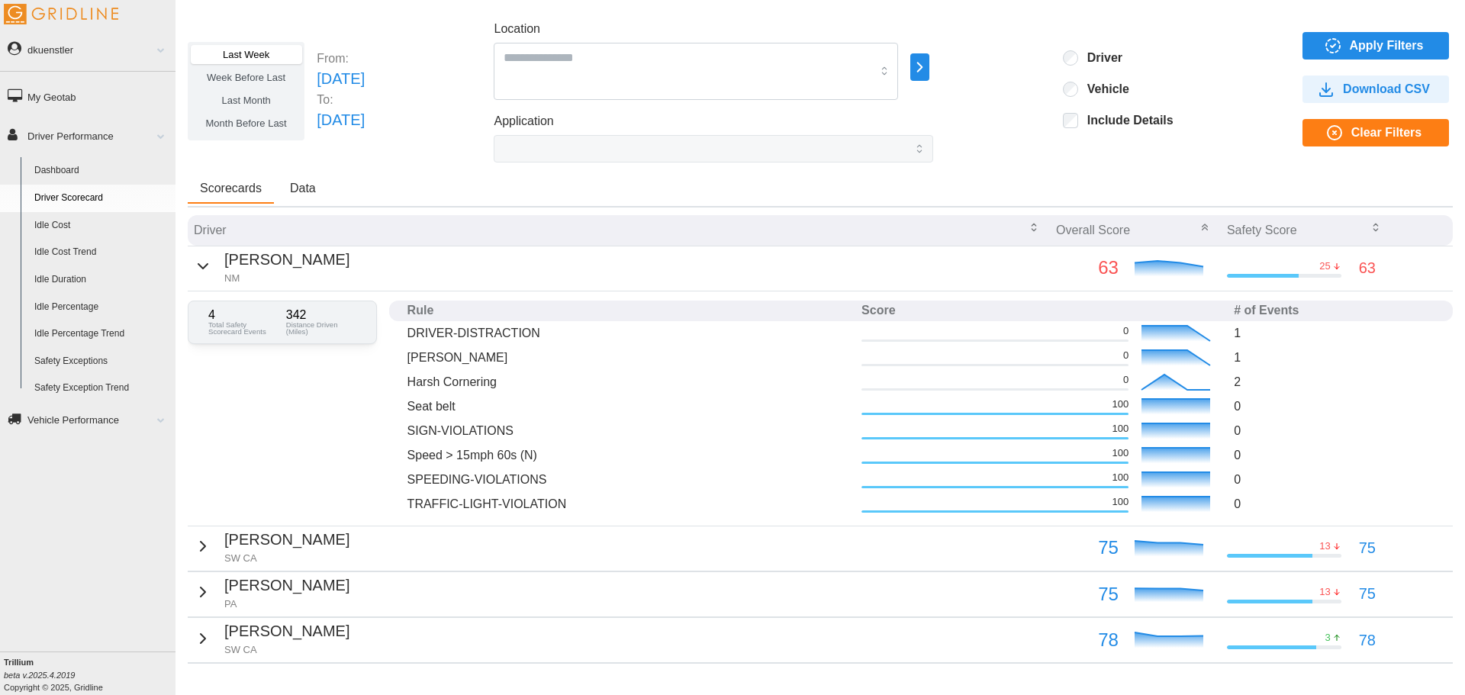
drag, startPoint x: 503, startPoint y: 196, endPoint x: 524, endPoint y: 171, distance: 33.0
click at [503, 196] on div "Scorecards Data" at bounding box center [820, 191] width 1265 height 33
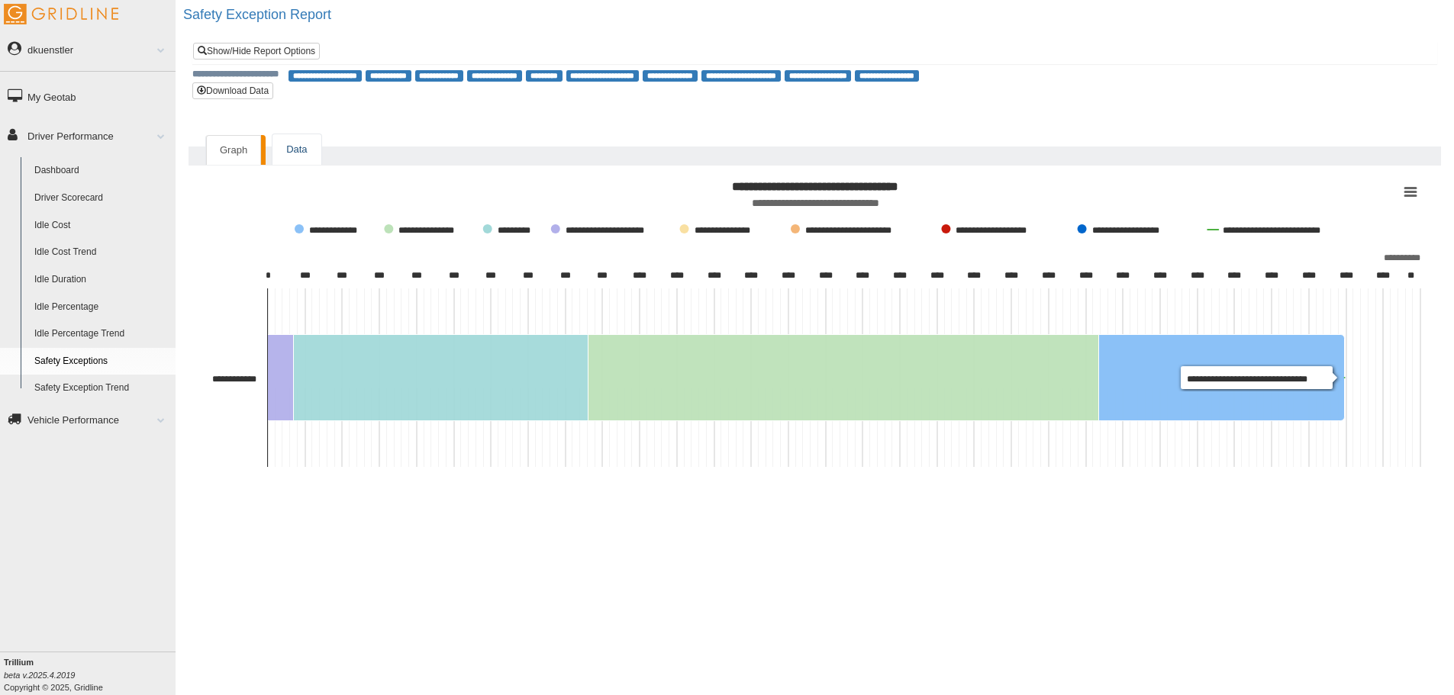
click at [301, 149] on link "Data" at bounding box center [296, 149] width 48 height 31
